Goal: Task Accomplishment & Management: Complete application form

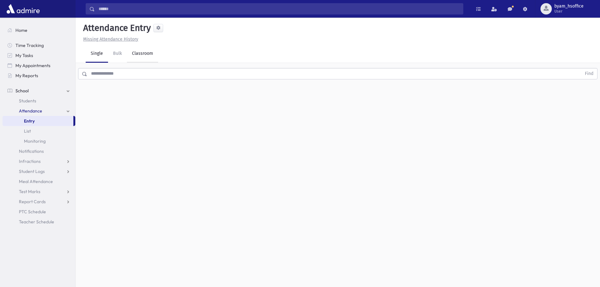
click at [134, 56] on link "Classroom" at bounding box center [142, 54] width 31 height 18
click at [174, 79] on div "--Select One--" at bounding box center [171, 81] width 62 height 7
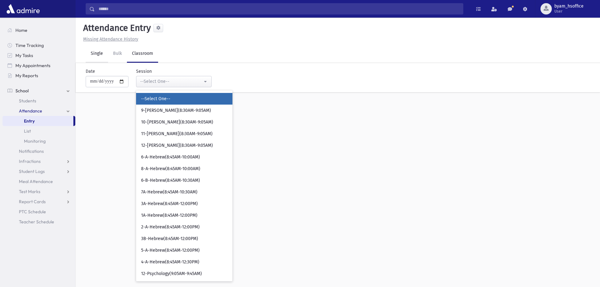
click at [101, 52] on link "Single" at bounding box center [97, 54] width 22 height 18
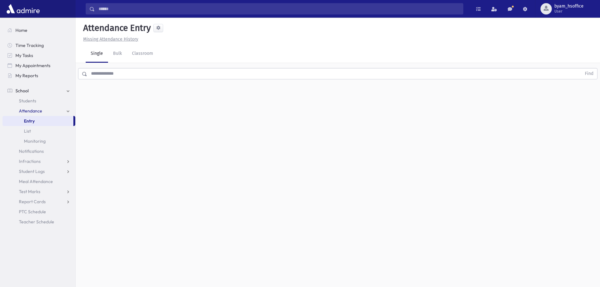
click at [132, 76] on input "text" at bounding box center [334, 73] width 494 height 11
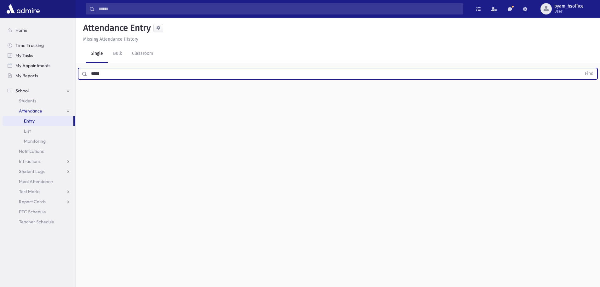
click at [581, 68] on button "Find" at bounding box center [589, 73] width 16 height 11
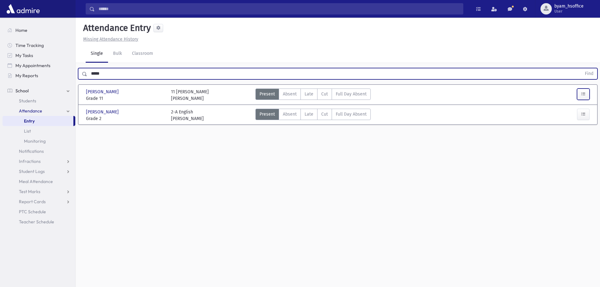
click at [586, 93] on icon "button" at bounding box center [583, 93] width 4 height 5
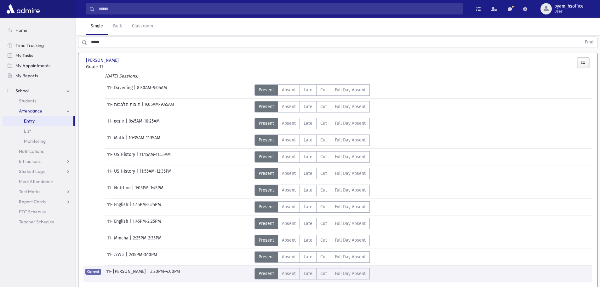
scroll to position [75, 0]
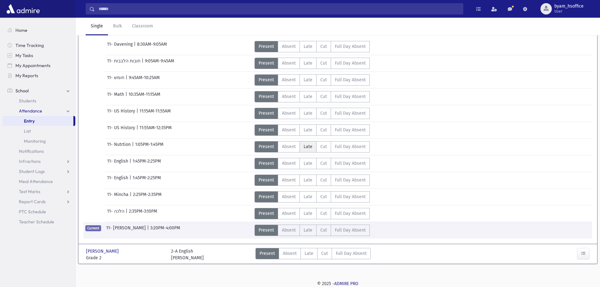
click at [305, 147] on span "Late" at bounding box center [308, 146] width 9 height 7
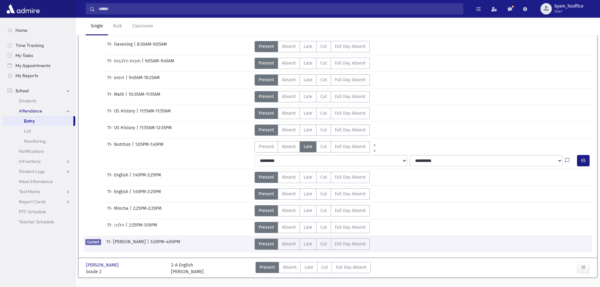
click at [112, 9] on input "Search" at bounding box center [279, 8] width 368 height 11
click at [318, 27] on div "Single Bulk Classroom" at bounding box center [343, 27] width 515 height 18
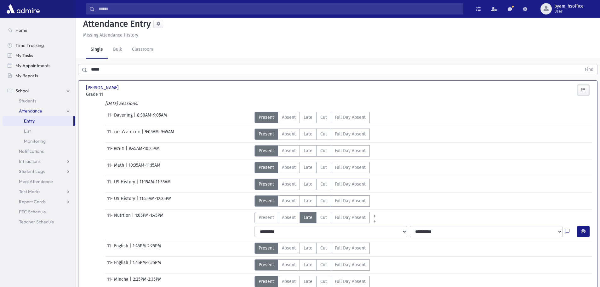
scroll to position [0, 0]
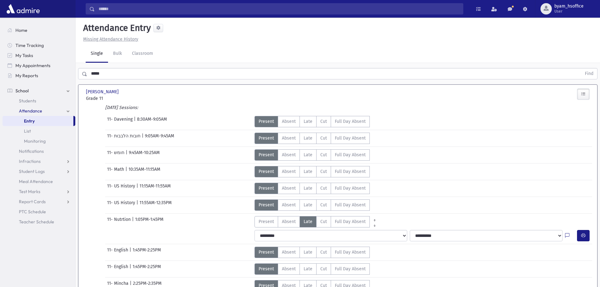
click at [106, 74] on input "*****" at bounding box center [334, 73] width 494 height 11
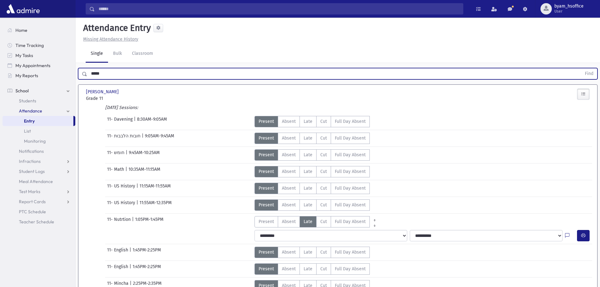
click at [106, 74] on input "*****" at bounding box center [334, 73] width 494 height 11
type input "*******"
click at [581, 68] on button "Find" at bounding box center [589, 73] width 16 height 11
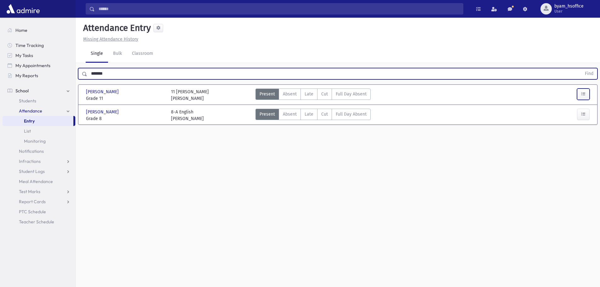
click at [582, 97] on button "button" at bounding box center [583, 94] width 13 height 11
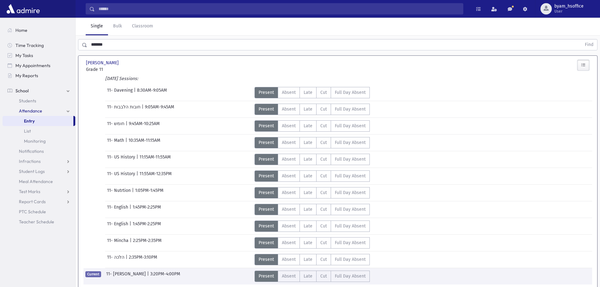
scroll to position [75, 0]
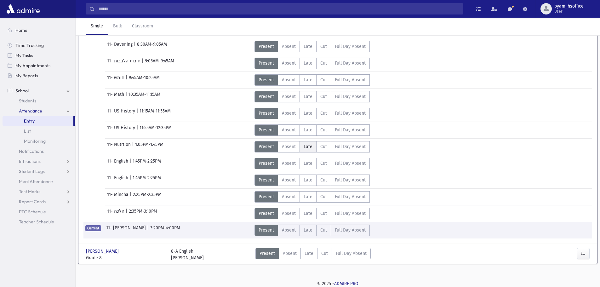
click at [304, 147] on span "Late" at bounding box center [308, 146] width 9 height 7
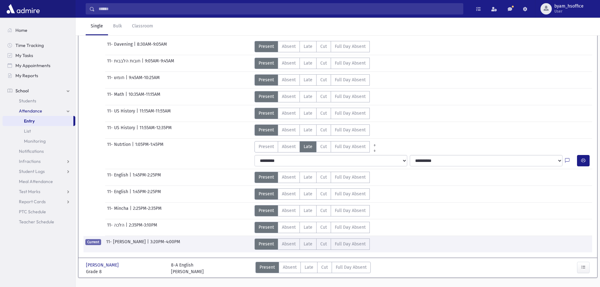
drag, startPoint x: 36, startPoint y: 121, endPoint x: 39, endPoint y: 119, distance: 3.7
click at [36, 121] on link "Entry" at bounding box center [38, 121] width 71 height 10
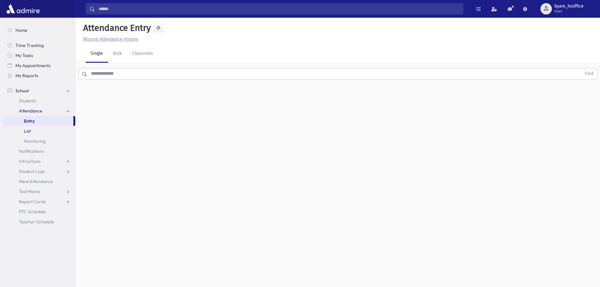
click at [25, 132] on span "List" at bounding box center [27, 131] width 7 height 6
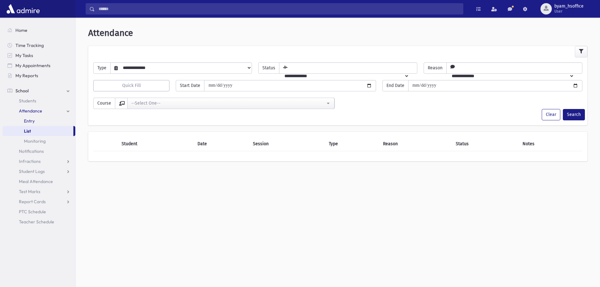
click at [35, 120] on link "Entry" at bounding box center [39, 121] width 73 height 10
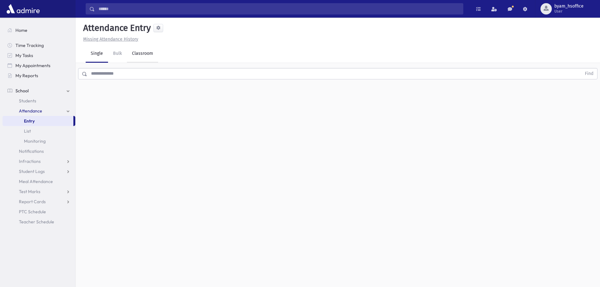
click at [155, 52] on link "Classroom" at bounding box center [142, 54] width 31 height 18
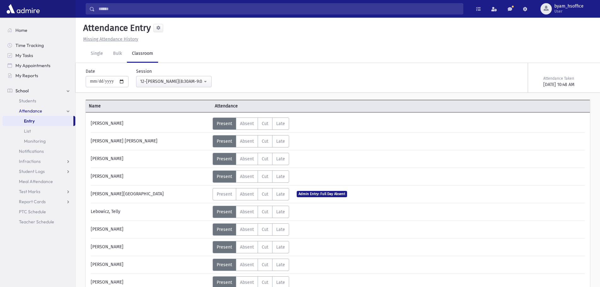
select select "****"
